Goal: Obtain resource: Obtain resource

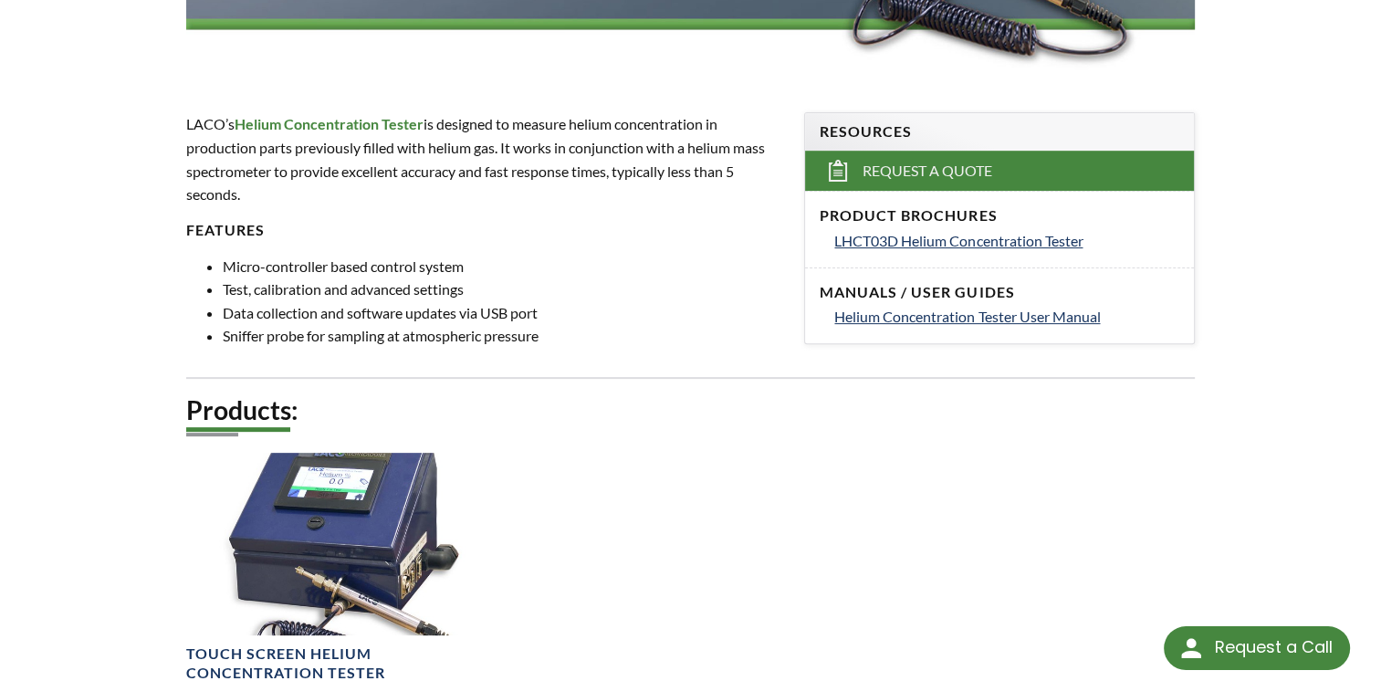
scroll to position [548, 0]
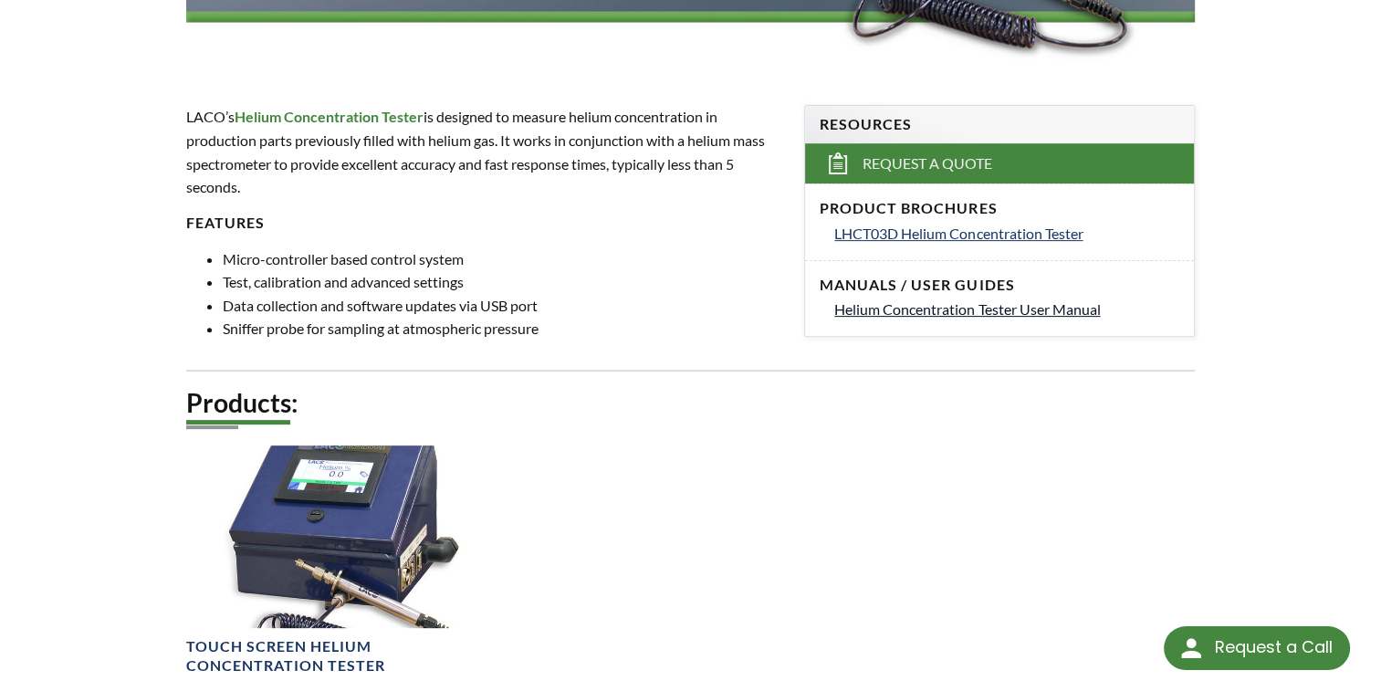
click at [953, 311] on span "Helium Concentration Tester User Manual" at bounding box center [967, 308] width 266 height 17
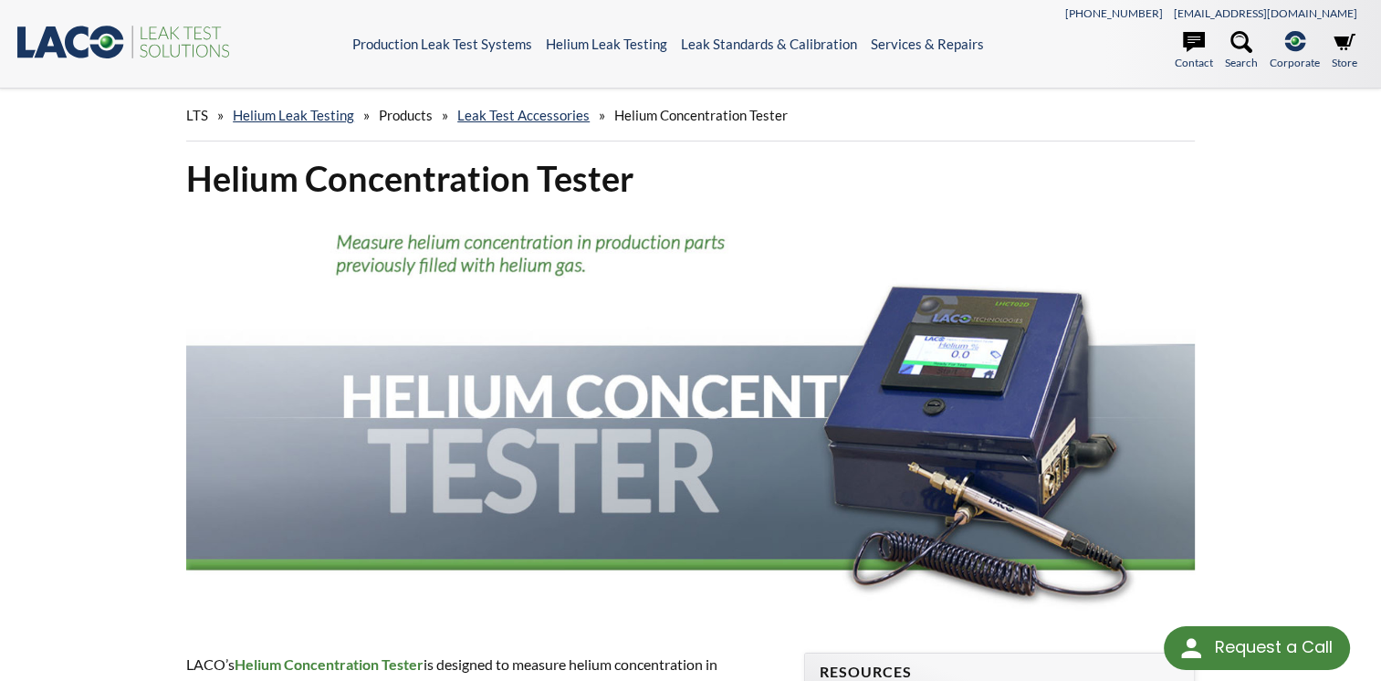
click at [1038, 345] on img at bounding box center [690, 417] width 1009 height 404
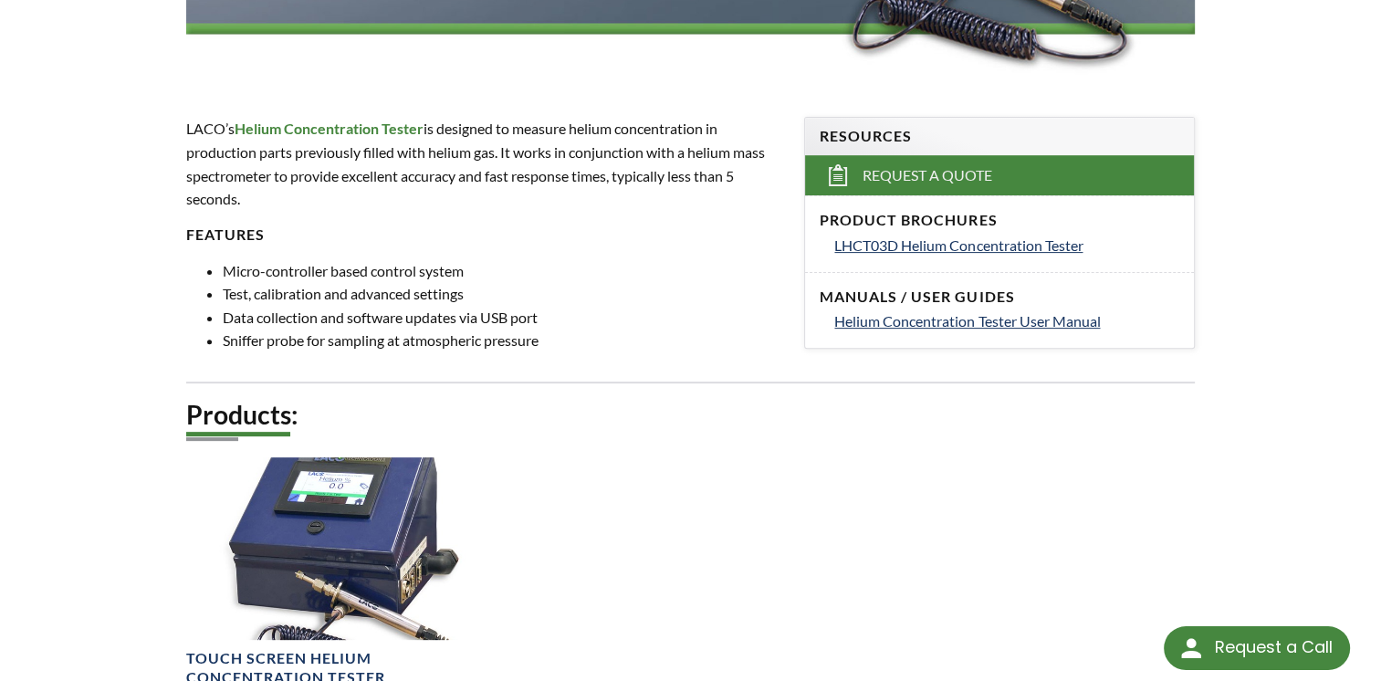
scroll to position [540, 0]
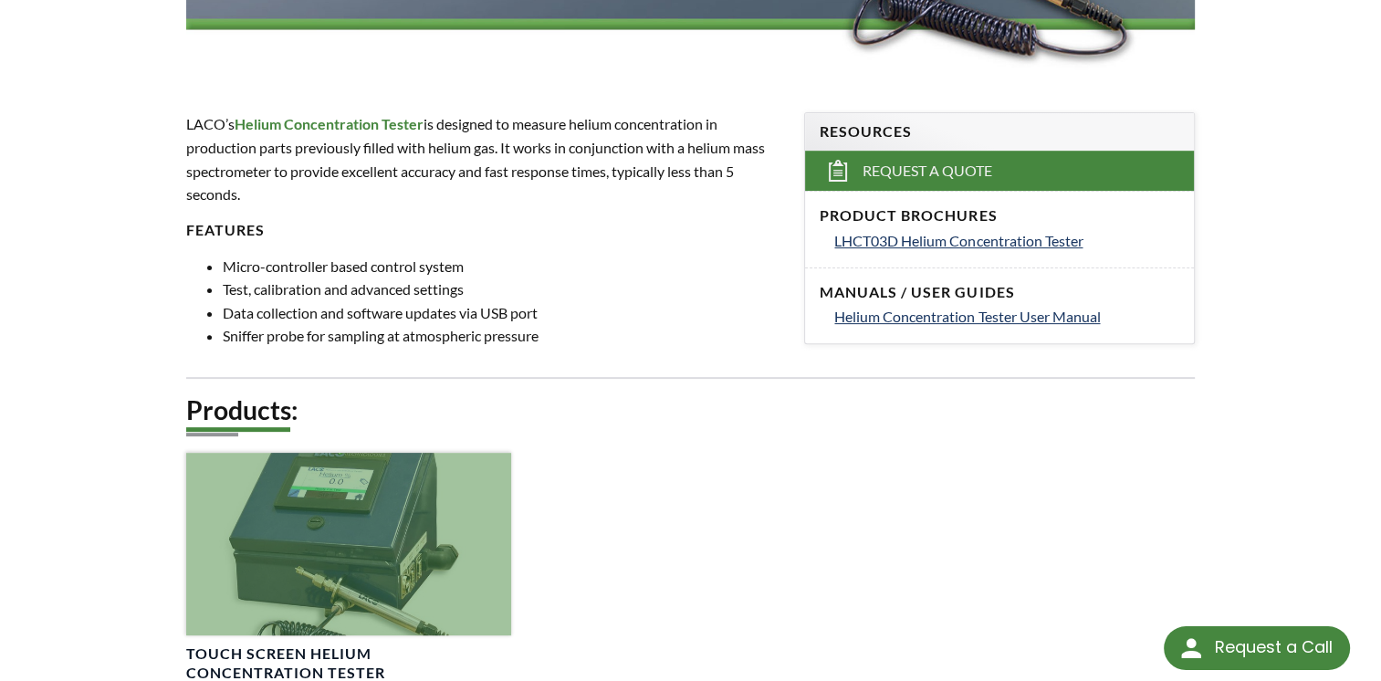
click at [329, 477] on div at bounding box center [348, 544] width 325 height 183
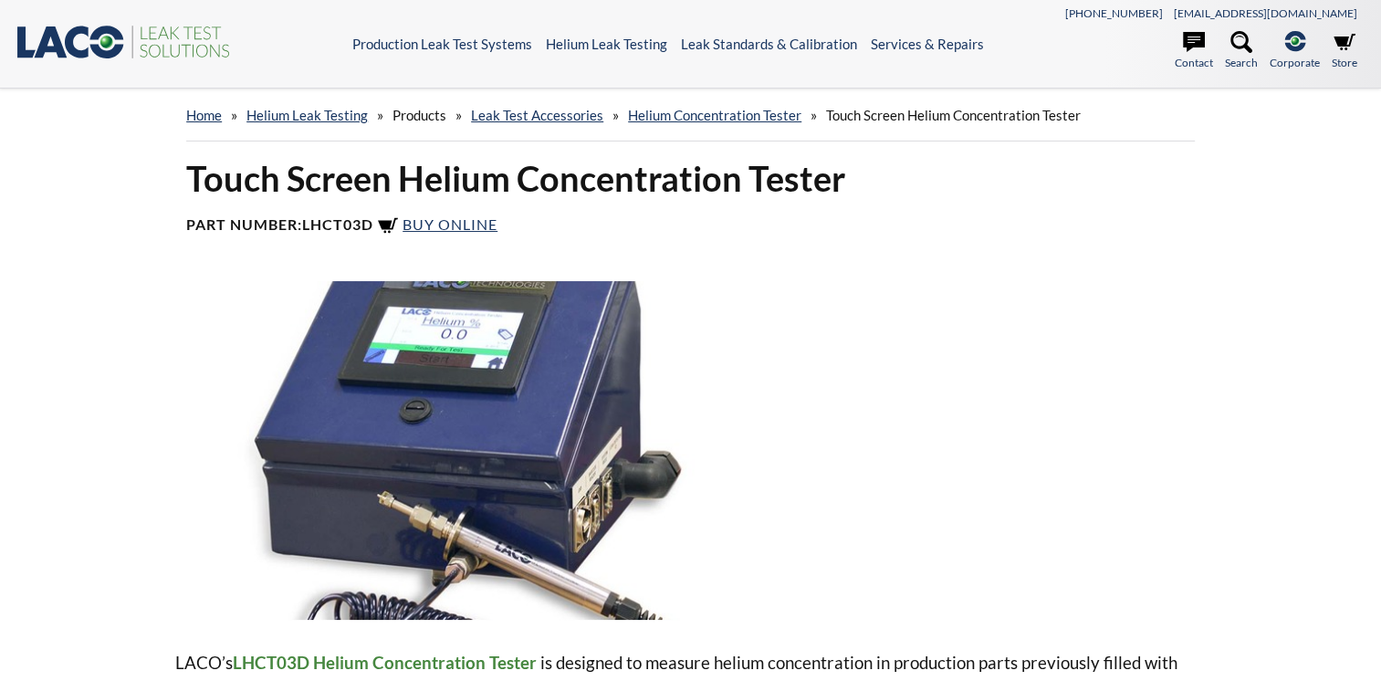
select select
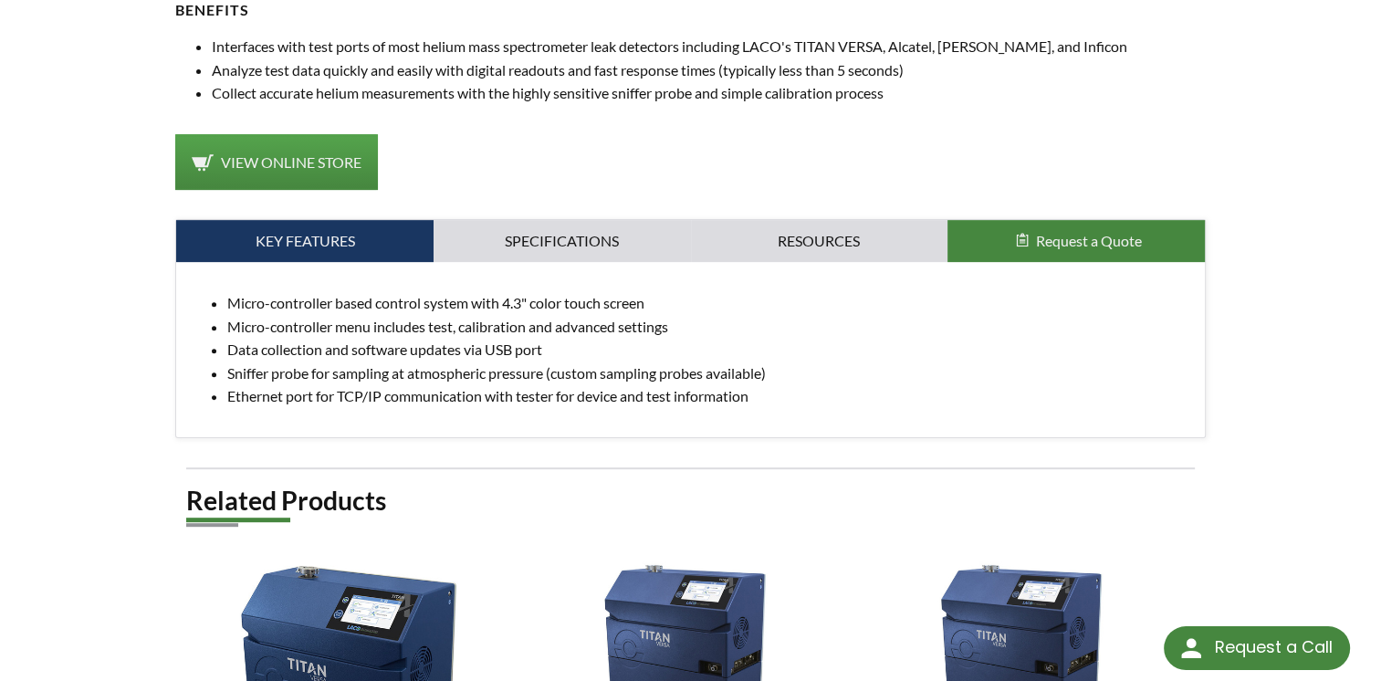
scroll to position [723, 0]
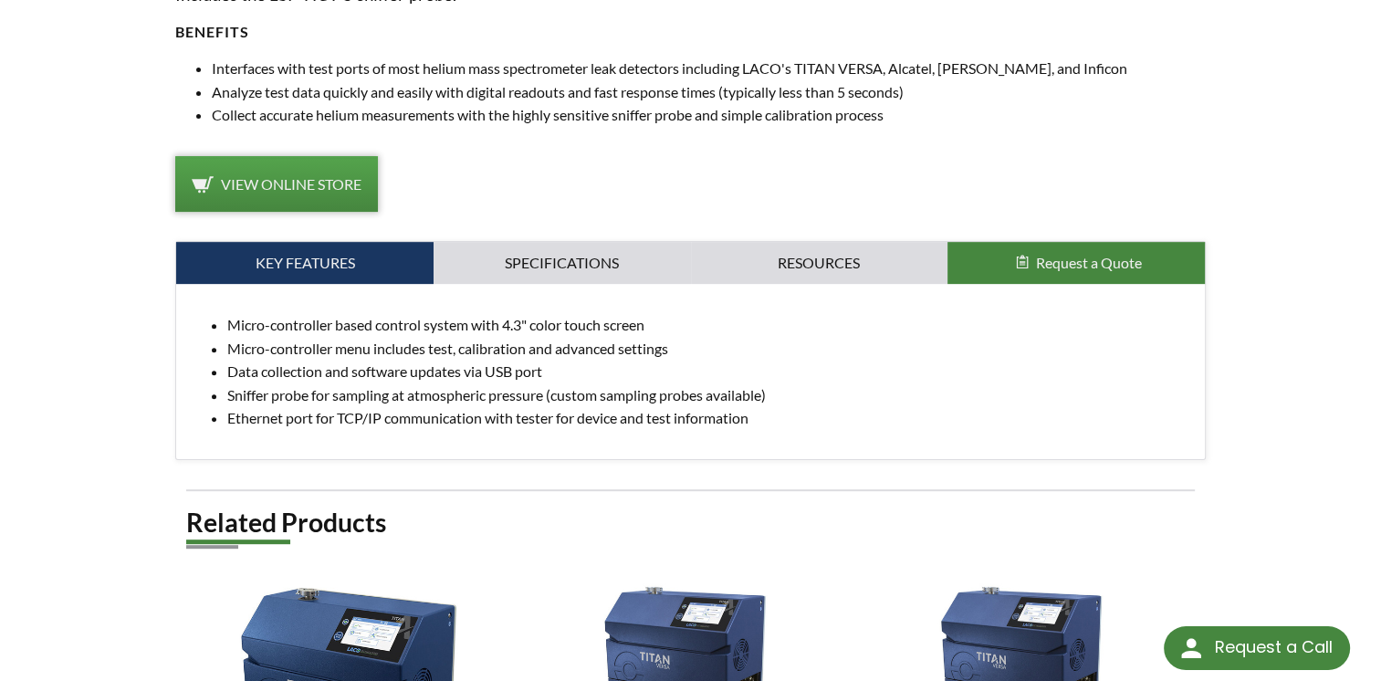
click at [253, 175] on span "View Online Store" at bounding box center [291, 183] width 141 height 17
